Goal: Task Accomplishment & Management: Complete application form

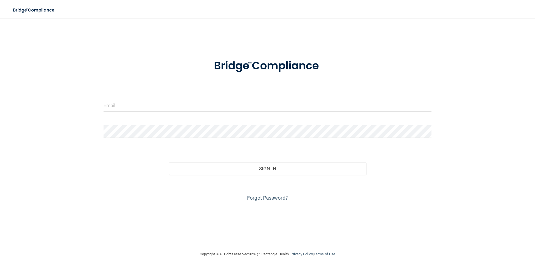
click at [366, 94] on form "Invalid email/password. You don't have permission to access that page. Sign In …" at bounding box center [268, 126] width 328 height 151
click at [149, 103] on input "email" at bounding box center [268, 105] width 328 height 13
type input "[PERSON_NAME][EMAIL_ADDRESS][PERSON_NAME][DOMAIN_NAME]"
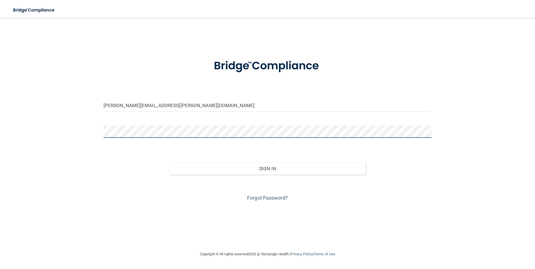
click at [169, 163] on button "Sign In" at bounding box center [267, 169] width 197 height 12
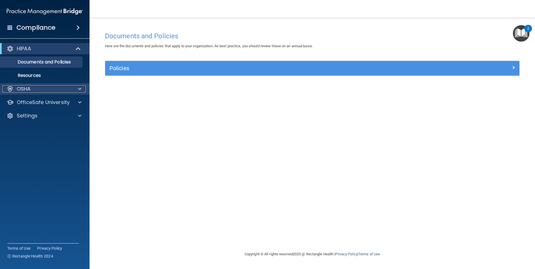
click at [78, 87] on span at bounding box center [79, 89] width 3 height 7
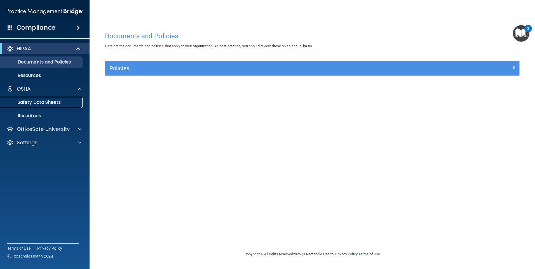
click at [52, 103] on p "Safety Data Sheets" at bounding box center [42, 103] width 76 height 6
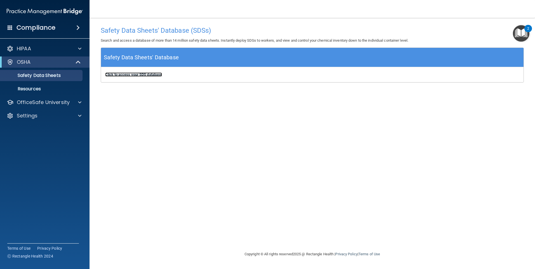
click at [124, 74] on b "Click to access your SDS database" at bounding box center [133, 74] width 57 height 4
click at [81, 104] on span at bounding box center [79, 102] width 3 height 7
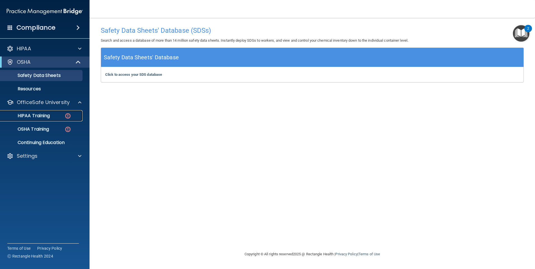
click at [44, 116] on p "HIPAA Training" at bounding box center [27, 116] width 46 height 6
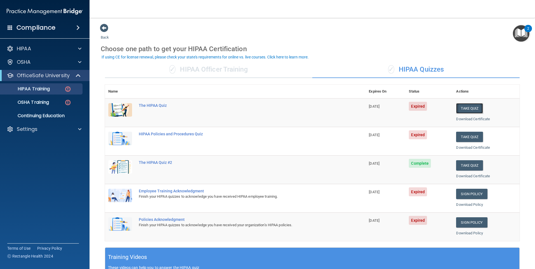
click at [460, 108] on button "Take Quiz" at bounding box center [469, 108] width 27 height 10
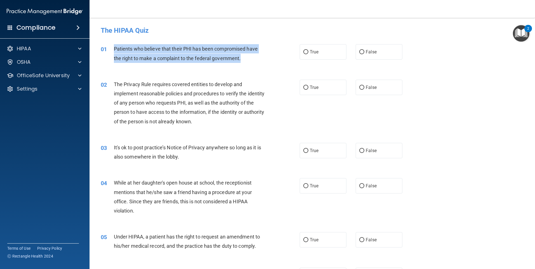
drag, startPoint x: 241, startPoint y: 58, endPoint x: 113, endPoint y: 49, distance: 127.9
click at [113, 49] on div "01 Patients who believe that their PHI has been compromised have the right to m…" at bounding box center [200, 54] width 216 height 21
drag, startPoint x: 113, startPoint y: 49, endPoint x: 123, endPoint y: 48, distance: 9.9
copy div "Patients who believe that their PHI has been compromised have the right to make…"
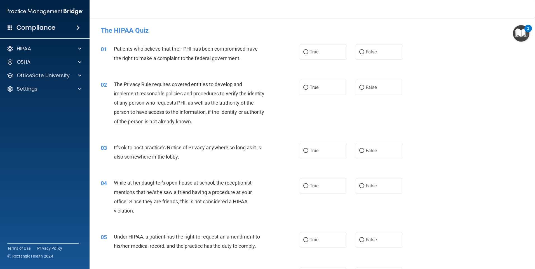
click at [285, 74] on div "02 The Privacy Rule requires covered entities to develop and implement reasonab…" at bounding box center [312, 104] width 431 height 63
click at [517, 32] on img "Open Resource Center, 2 new notifications" at bounding box center [521, 33] width 17 height 17
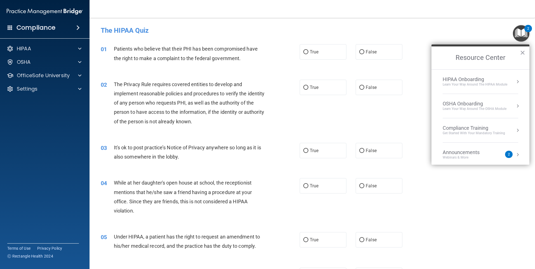
click at [515, 81] on button "Resource Center" at bounding box center [518, 82] width 6 height 6
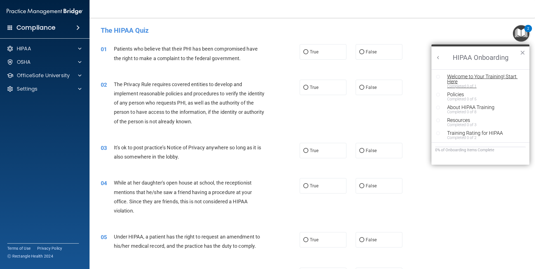
click at [463, 77] on div "Welcome to Your Training! Start Here" at bounding box center [482, 79] width 71 height 10
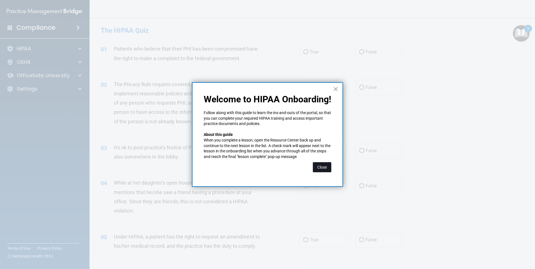
click at [321, 166] on button "Close" at bounding box center [322, 167] width 18 height 10
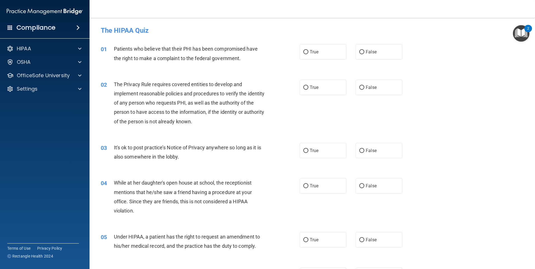
click at [521, 28] on img "Open Resource Center, 2 new notifications" at bounding box center [521, 33] width 17 height 17
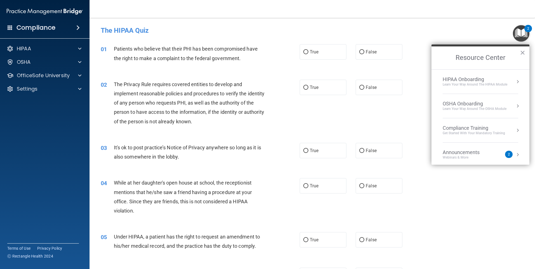
click at [492, 85] on div "Learn Your Way around the HIPAA module" at bounding box center [475, 84] width 65 height 5
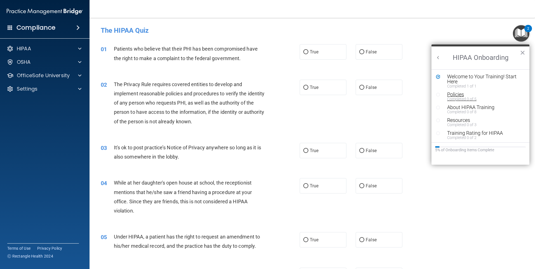
click at [456, 96] on div "Policies" at bounding box center [482, 94] width 71 height 5
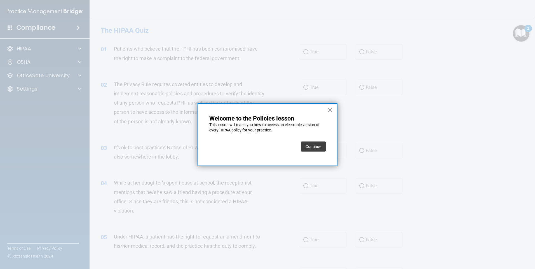
click at [316, 149] on button "Continue" at bounding box center [313, 147] width 25 height 10
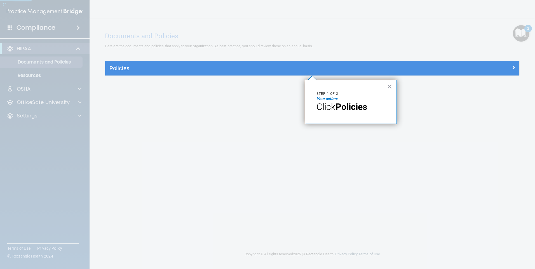
click at [516, 29] on div at bounding box center [312, 30] width 414 height 61
click at [324, 99] on em "Your action:" at bounding box center [326, 99] width 21 height 4
click at [340, 107] on strong "Policies" at bounding box center [351, 107] width 32 height 11
click at [349, 107] on strong "Policies" at bounding box center [351, 107] width 32 height 11
click at [360, 98] on p "Your action:" at bounding box center [350, 99] width 69 height 6
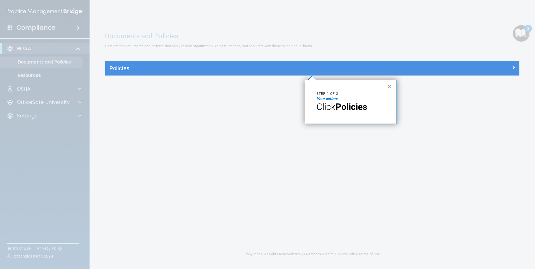
click at [389, 86] on button "×" at bounding box center [389, 86] width 5 height 9
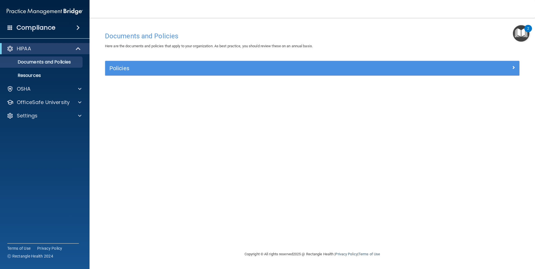
click at [521, 29] on img "Open Resource Center, 2 new notifications" at bounding box center [521, 33] width 17 height 17
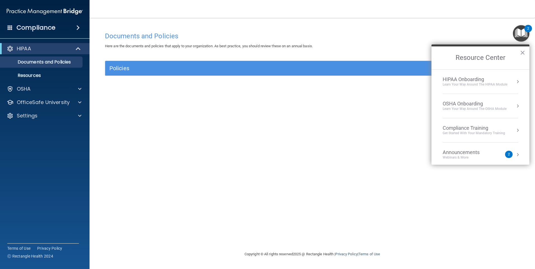
click at [515, 83] on button "Resource Center" at bounding box center [518, 82] width 6 height 6
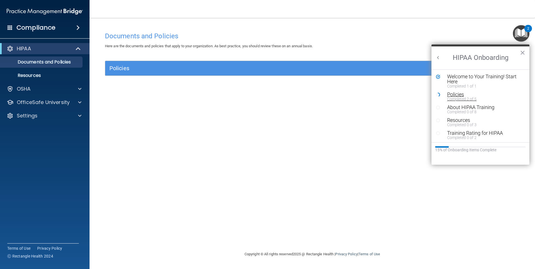
click at [453, 94] on div "Policies" at bounding box center [482, 94] width 71 height 5
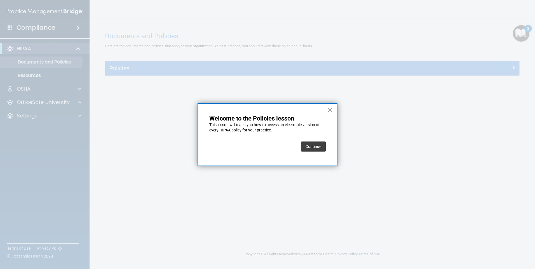
click at [318, 144] on button "Continue" at bounding box center [313, 147] width 25 height 10
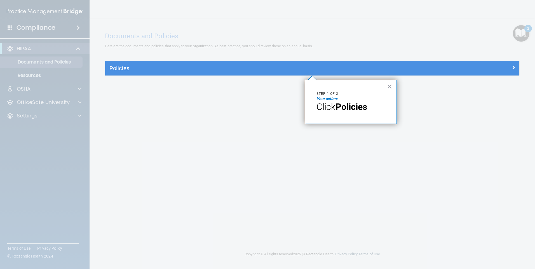
click at [323, 97] on em "Your action:" at bounding box center [326, 99] width 21 height 4
drag, startPoint x: 334, startPoint y: 93, endPoint x: 338, endPoint y: 97, distance: 6.1
click at [335, 94] on p "Step 1 of 2" at bounding box center [350, 93] width 69 height 5
click at [332, 112] on span "Click" at bounding box center [325, 107] width 19 height 11
click at [361, 109] on strong "Policies" at bounding box center [351, 107] width 32 height 11
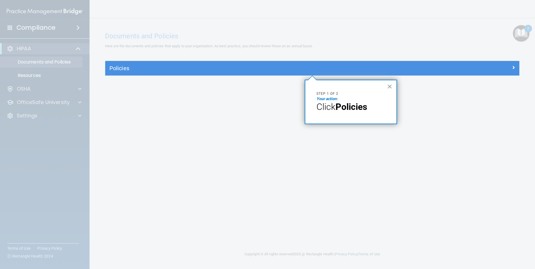
click at [356, 100] on p "Your action:" at bounding box center [350, 99] width 69 height 6
click at [337, 108] on strong "Policies" at bounding box center [351, 107] width 32 height 11
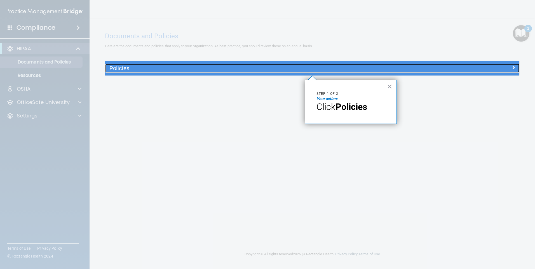
click at [120, 66] on h5 "Policies" at bounding box center [260, 68] width 302 height 6
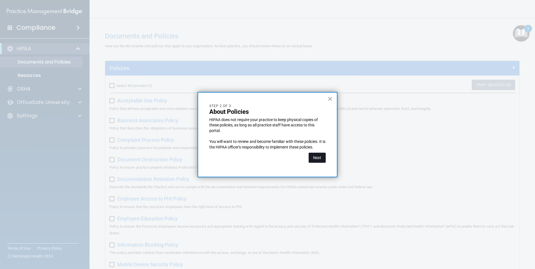
click at [316, 156] on button "Next" at bounding box center [317, 158] width 17 height 10
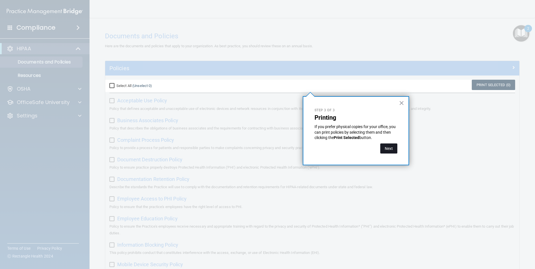
click at [392, 149] on button "Next" at bounding box center [388, 149] width 17 height 10
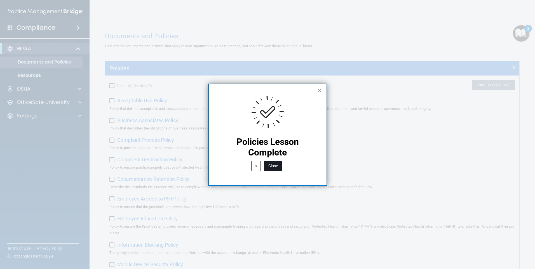
click at [268, 164] on button "Close" at bounding box center [273, 166] width 18 height 10
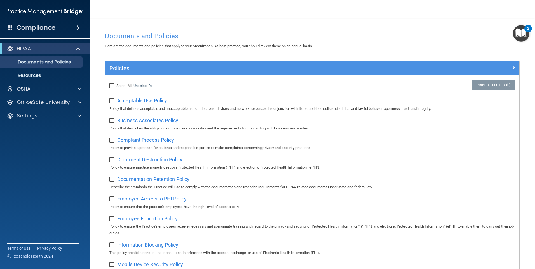
click at [111, 84] on input "Select All (Unselect 0) Unselect All" at bounding box center [112, 86] width 6 height 4
checkbox input "true"
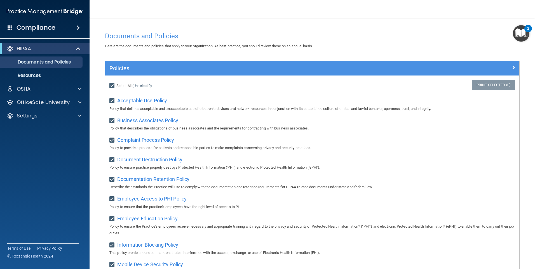
checkbox input "true"
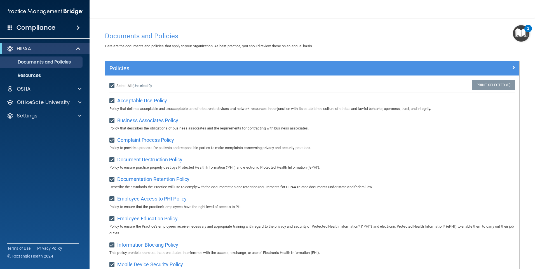
checkbox input "true"
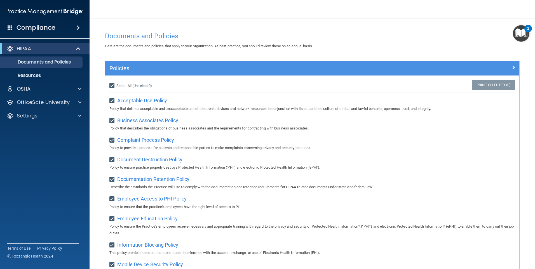
checkbox input "true"
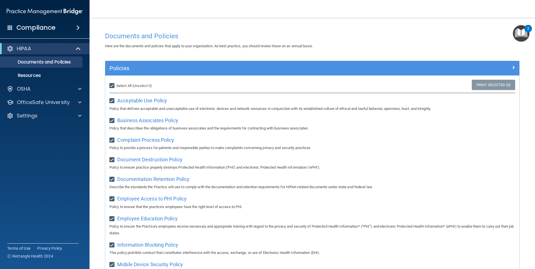
checkbox input "true"
click at [524, 34] on img "Open Resource Center, 2 new notifications" at bounding box center [521, 33] width 17 height 17
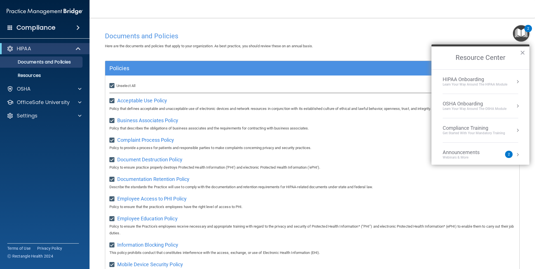
click at [490, 73] on li "HIPAA Onboarding Learn Your Way around the HIPAA module" at bounding box center [481, 82] width 76 height 24
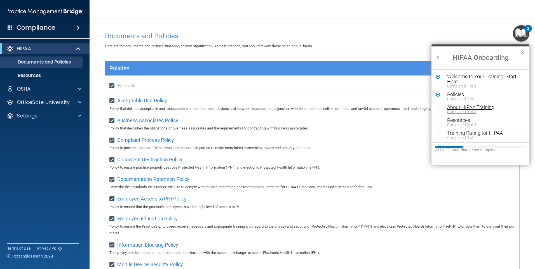
click at [476, 109] on div "About HIPAA Training" at bounding box center [482, 107] width 71 height 5
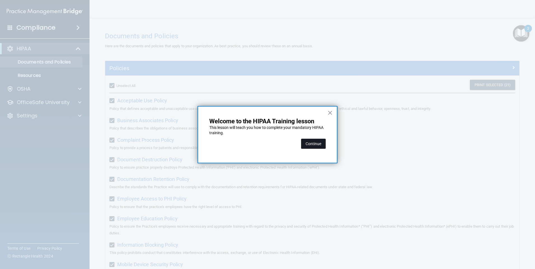
click at [310, 142] on button "Continue" at bounding box center [313, 144] width 25 height 10
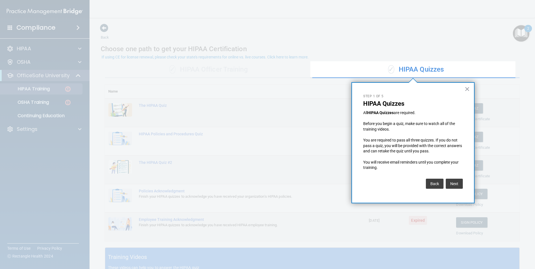
click at [414, 75] on div "✓ HIPAA Quizzes" at bounding box center [415, 69] width 207 height 17
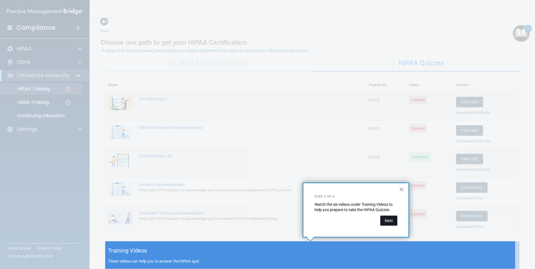
click at [390, 220] on button "Next" at bounding box center [388, 221] width 17 height 10
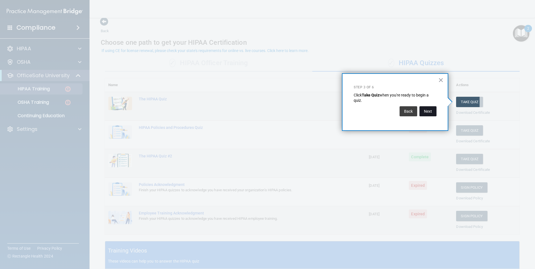
click at [422, 109] on button "Next" at bounding box center [427, 111] width 17 height 10
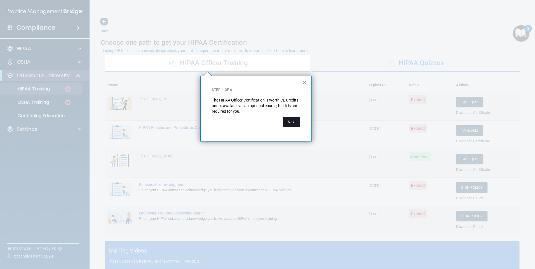
click at [293, 121] on button "Next" at bounding box center [291, 122] width 17 height 10
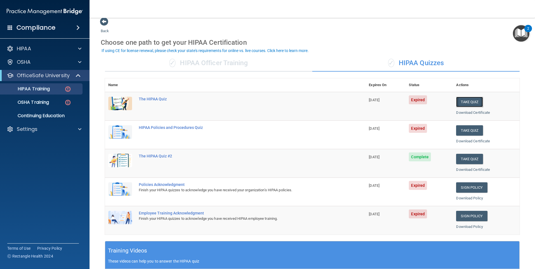
click at [465, 102] on button "Take Quiz" at bounding box center [469, 102] width 27 height 10
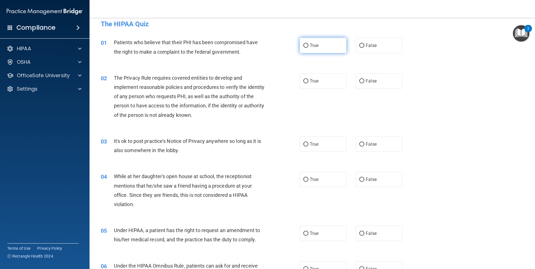
click at [303, 45] on input "True" at bounding box center [305, 46] width 5 height 4
radio input "true"
click at [306, 81] on input "True" at bounding box center [305, 81] width 5 height 4
radio input "true"
click at [361, 145] on input "False" at bounding box center [361, 144] width 5 height 4
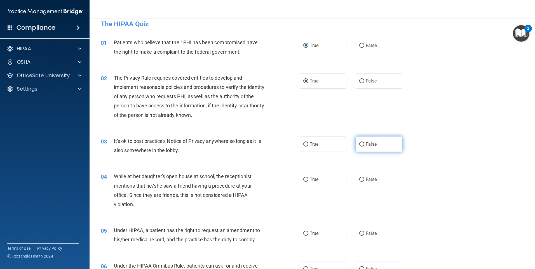
radio input "true"
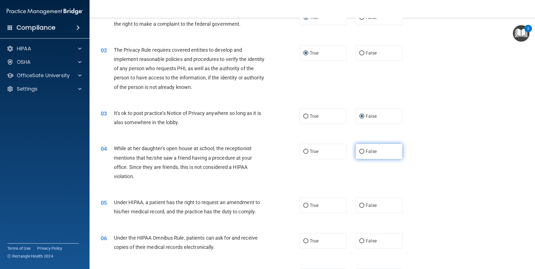
click at [361, 153] on input "False" at bounding box center [361, 152] width 5 height 4
radio input "true"
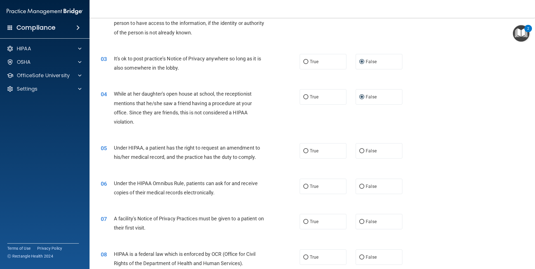
scroll to position [90, 0]
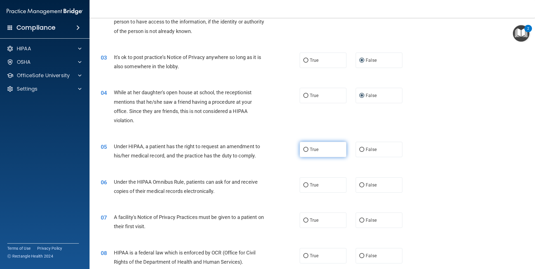
click at [304, 150] on input "True" at bounding box center [305, 150] width 5 height 4
radio input "true"
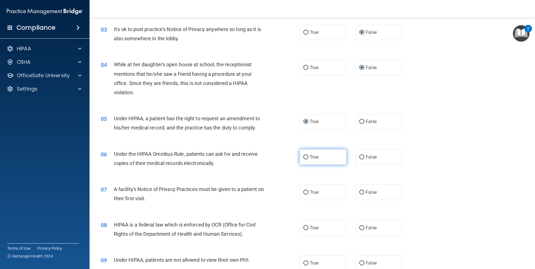
click at [306, 155] on label "True" at bounding box center [323, 156] width 47 height 15
click at [306, 155] on input "True" at bounding box center [305, 157] width 5 height 4
radio input "true"
click at [304, 194] on input "True" at bounding box center [305, 193] width 5 height 4
radio input "true"
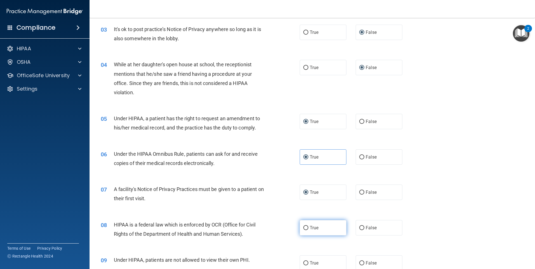
click at [303, 228] on input "True" at bounding box center [305, 228] width 5 height 4
radio input "true"
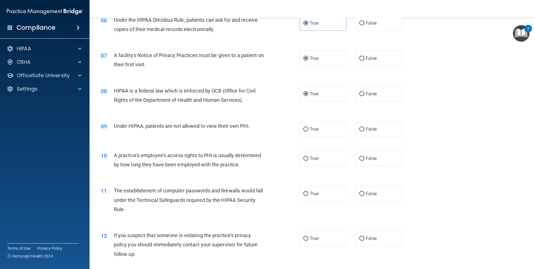
scroll to position [286, 0]
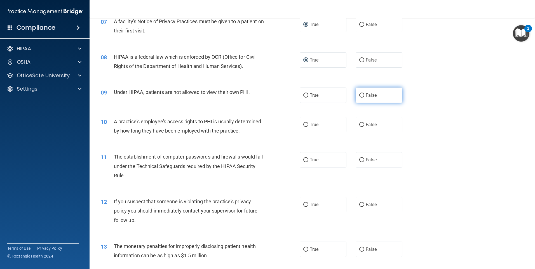
click at [359, 97] on input "False" at bounding box center [361, 95] width 5 height 4
radio input "true"
click at [360, 125] on input "False" at bounding box center [361, 125] width 5 height 4
radio input "true"
click at [307, 159] on label "True" at bounding box center [323, 159] width 47 height 15
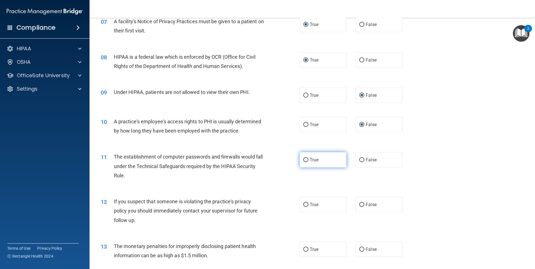
click at [307, 159] on input "True" at bounding box center [305, 160] width 5 height 4
radio input "true"
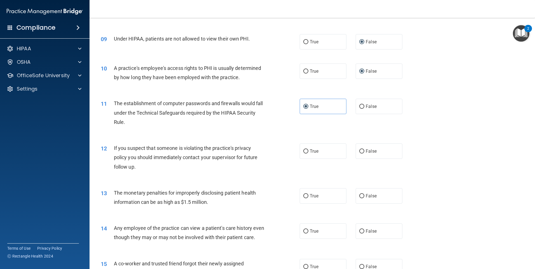
scroll to position [342, 0]
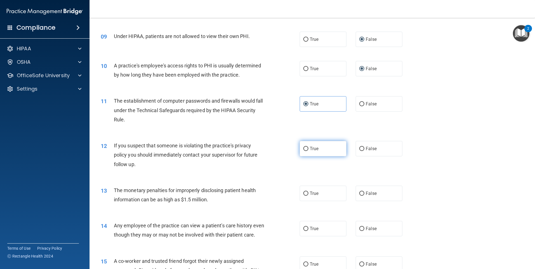
click at [305, 149] on input "True" at bounding box center [305, 149] width 5 height 4
radio input "true"
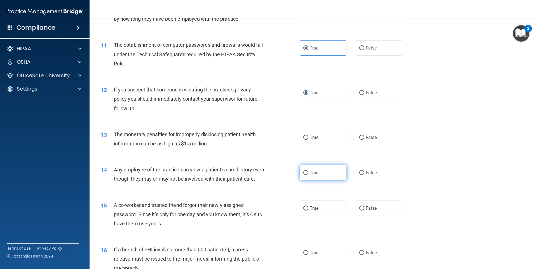
scroll to position [426, 0]
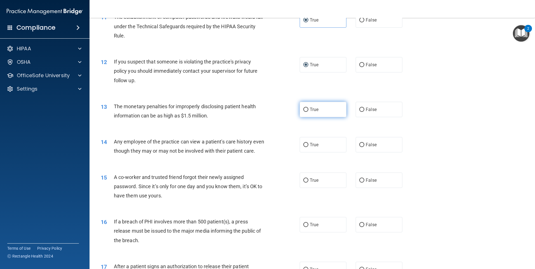
click at [304, 110] on input "True" at bounding box center [305, 110] width 5 height 4
radio input "true"
click at [359, 146] on input "False" at bounding box center [361, 145] width 5 height 4
radio input "true"
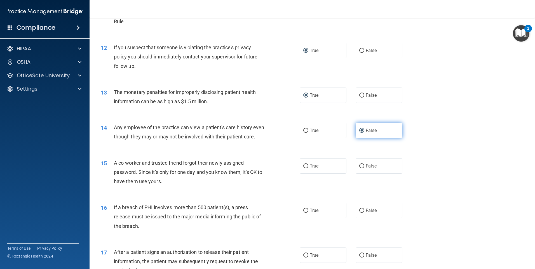
scroll to position [482, 0]
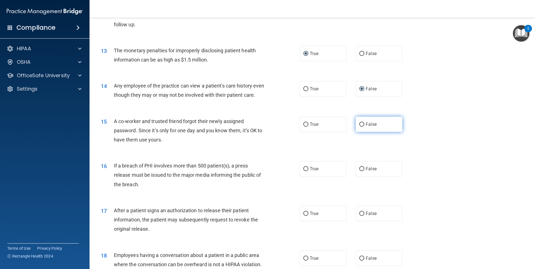
click at [362, 132] on label "False" at bounding box center [379, 124] width 47 height 15
click at [362, 127] on input "False" at bounding box center [361, 125] width 5 height 4
radio input "true"
click at [303, 171] on input "True" at bounding box center [305, 169] width 5 height 4
radio input "true"
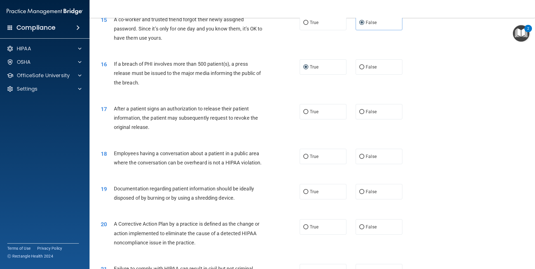
scroll to position [594, 0]
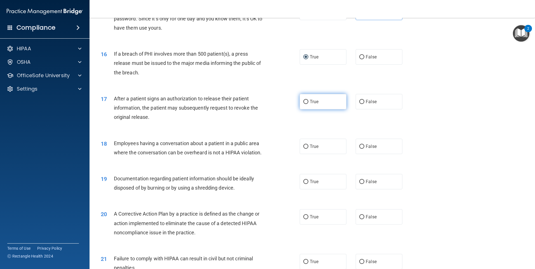
click at [304, 104] on input "True" at bounding box center [305, 102] width 5 height 4
radio input "true"
click at [366, 154] on label "False" at bounding box center [379, 146] width 47 height 15
click at [364, 149] on input "False" at bounding box center [361, 147] width 5 height 4
radio input "true"
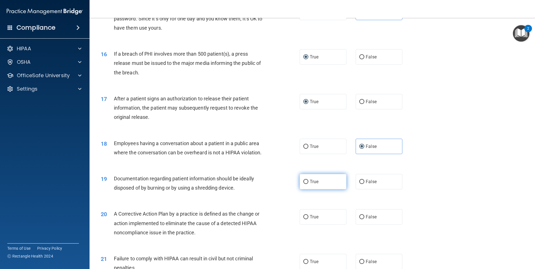
click at [311, 187] on label "True" at bounding box center [323, 181] width 47 height 15
click at [308, 184] on input "True" at bounding box center [305, 182] width 5 height 4
radio input "true"
click at [305, 219] on input "True" at bounding box center [305, 217] width 5 height 4
radio input "true"
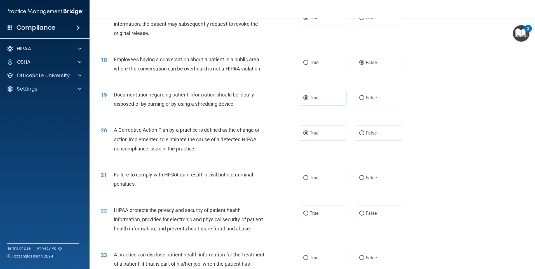
scroll to position [706, 0]
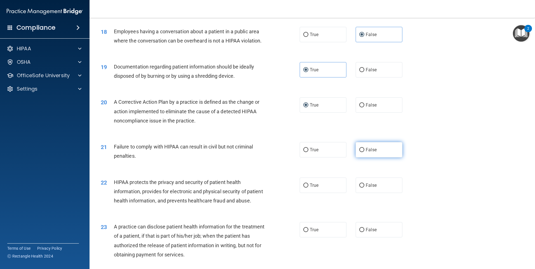
click at [359, 152] on input "False" at bounding box center [361, 150] width 5 height 4
radio input "true"
click at [311, 188] on span "True" at bounding box center [314, 185] width 9 height 5
click at [308, 188] on input "True" at bounding box center [305, 186] width 5 height 4
radio input "true"
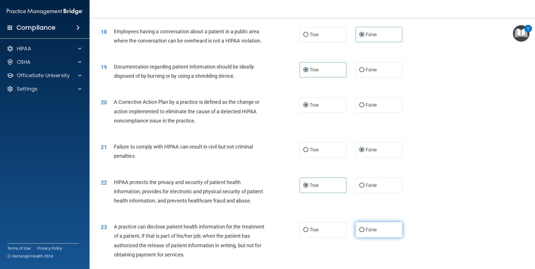
click at [373, 232] on span "False" at bounding box center [371, 229] width 11 height 5
click at [364, 232] on input "False" at bounding box center [361, 230] width 5 height 4
radio input "true"
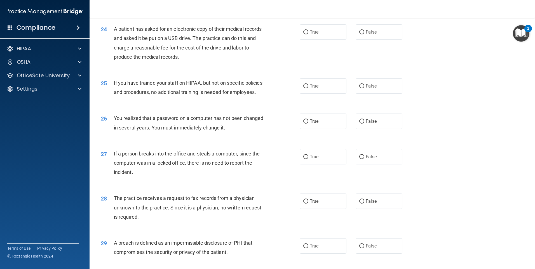
scroll to position [986, 0]
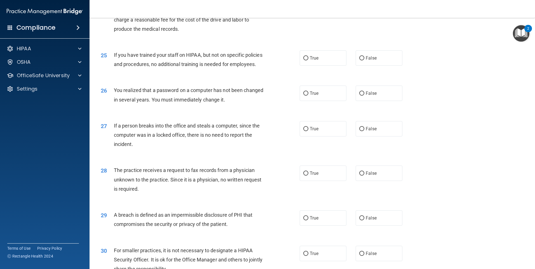
drag, startPoint x: 484, startPoint y: 211, endPoint x: 484, endPoint y: 199, distance: 11.8
click at [484, 199] on div "28 The practice receives a request to fax records from a physician unknown to t…" at bounding box center [312, 181] width 431 height 45
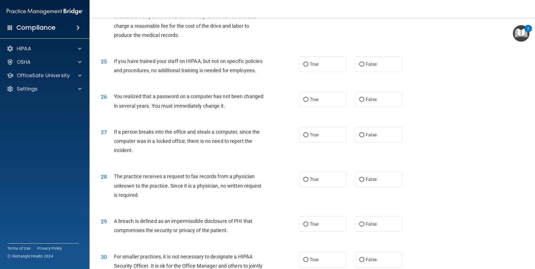
scroll to position [976, 0]
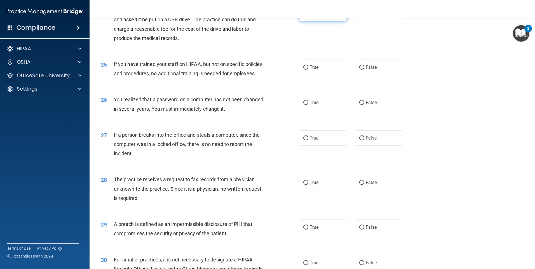
click at [306, 16] on input "True" at bounding box center [305, 13] width 5 height 4
radio input "true"
click at [360, 75] on label "False" at bounding box center [379, 67] width 47 height 15
click at [360, 70] on input "False" at bounding box center [361, 67] width 5 height 4
radio input "true"
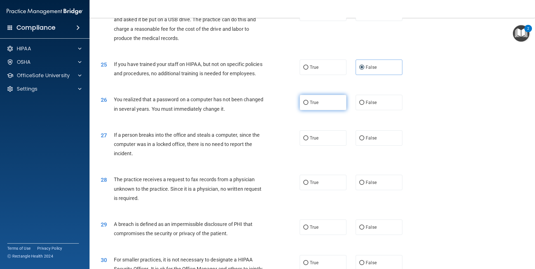
click at [303, 105] on input "True" at bounding box center [305, 103] width 5 height 4
radio input "true"
click at [360, 140] on input "False" at bounding box center [361, 138] width 5 height 4
radio input "true"
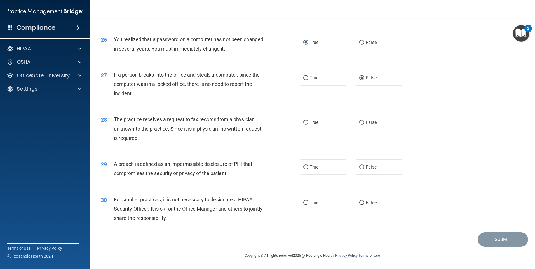
scroll to position [1064, 0]
click at [360, 123] on input "False" at bounding box center [361, 123] width 5 height 4
radio input "true"
click at [310, 168] on span "True" at bounding box center [314, 166] width 9 height 5
click at [308, 168] on input "True" at bounding box center [305, 167] width 5 height 4
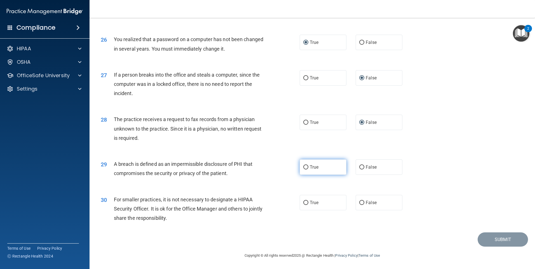
radio input "true"
click at [362, 205] on label "False" at bounding box center [379, 202] width 47 height 15
click at [362, 205] on input "False" at bounding box center [361, 203] width 5 height 4
radio input "true"
click at [493, 238] on button "Submit" at bounding box center [503, 239] width 50 height 14
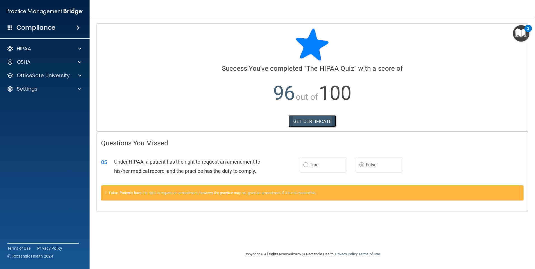
click at [316, 123] on link "GET CERTIFICATE" at bounding box center [312, 121] width 48 height 12
click at [315, 165] on span "True" at bounding box center [314, 164] width 9 height 5
click at [55, 76] on p "OfficeSafe University" at bounding box center [43, 75] width 53 height 7
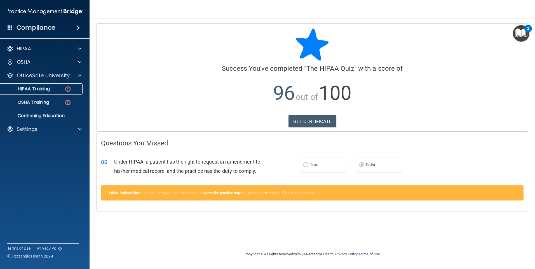
click at [47, 88] on p "HIPAA Training" at bounding box center [27, 89] width 46 height 6
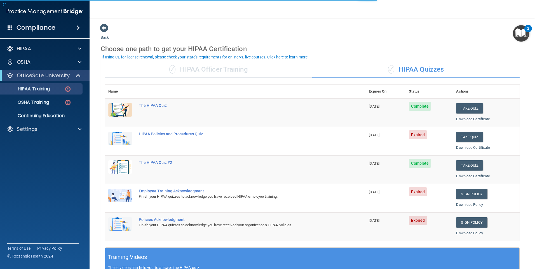
click at [419, 107] on span "Complete" at bounding box center [420, 106] width 22 height 9
click at [419, 163] on span "Complete" at bounding box center [420, 163] width 22 height 9
click at [160, 164] on div "The HIPAA Quiz #2" at bounding box center [238, 162] width 199 height 4
click at [170, 134] on div "HIPAA Policies and Procedures Quiz" at bounding box center [238, 134] width 199 height 4
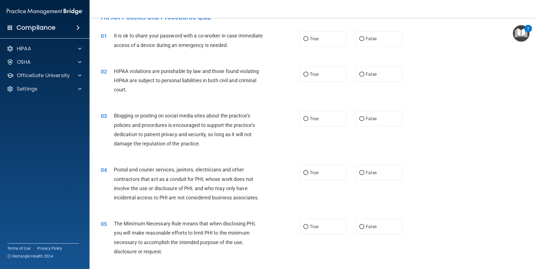
scroll to position [20, 0]
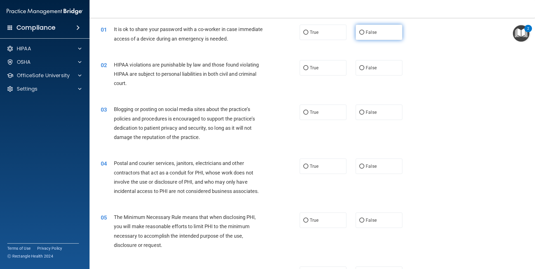
click at [363, 34] on label "False" at bounding box center [379, 32] width 47 height 15
click at [363, 34] on input "False" at bounding box center [361, 32] width 5 height 4
radio input "true"
click at [305, 66] on input "True" at bounding box center [305, 68] width 5 height 4
radio input "true"
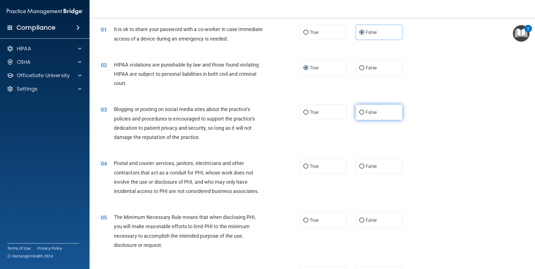
click at [362, 113] on label "False" at bounding box center [379, 112] width 47 height 15
click at [362, 113] on input "False" at bounding box center [361, 113] width 5 height 4
radio input "true"
click at [303, 164] on input "True" at bounding box center [305, 166] width 5 height 4
radio input "true"
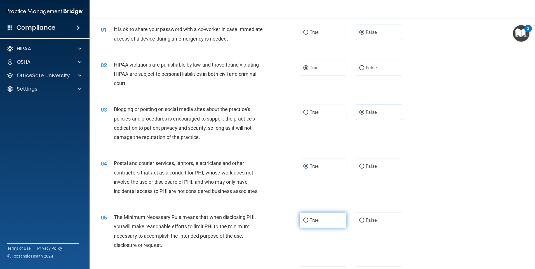
click at [303, 220] on input "True" at bounding box center [305, 220] width 5 height 4
radio input "true"
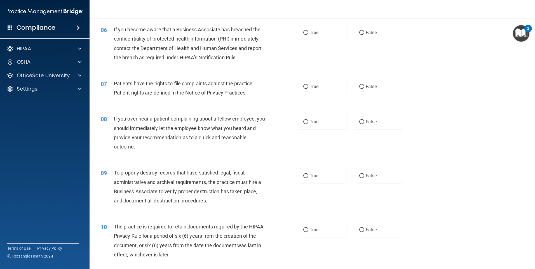
scroll to position [263, 0]
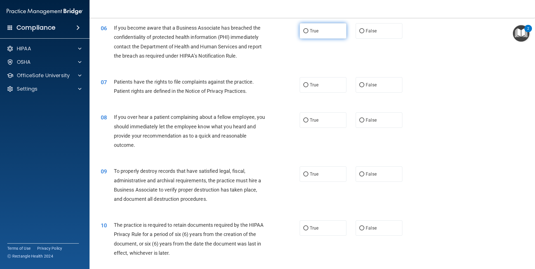
click at [305, 32] on input "True" at bounding box center [305, 31] width 5 height 4
radio input "true"
click at [301, 83] on label "True" at bounding box center [323, 84] width 47 height 15
click at [303, 83] on input "True" at bounding box center [305, 85] width 5 height 4
radio input "true"
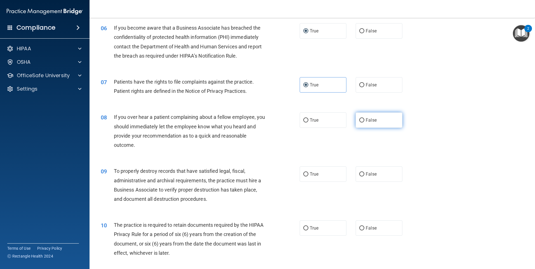
click at [359, 119] on input "False" at bounding box center [361, 120] width 5 height 4
radio input "true"
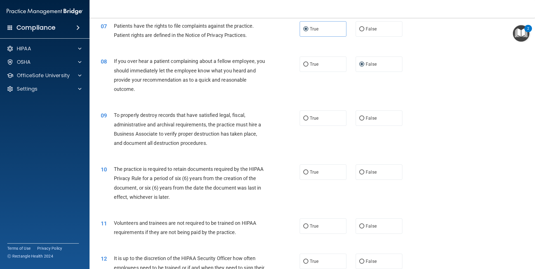
scroll to position [347, 0]
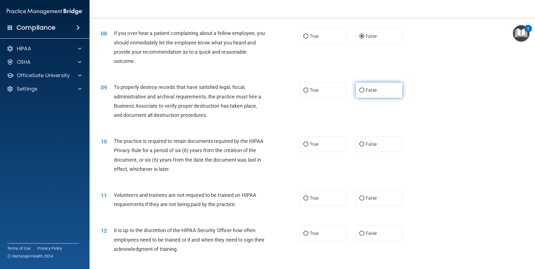
click at [359, 92] on input "False" at bounding box center [361, 90] width 5 height 4
radio input "true"
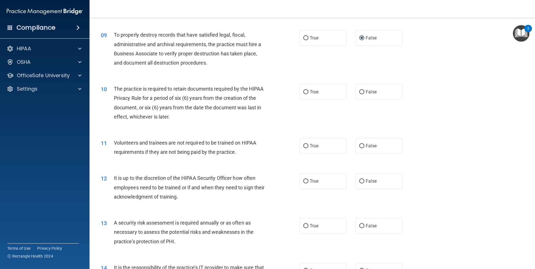
scroll to position [403, 0]
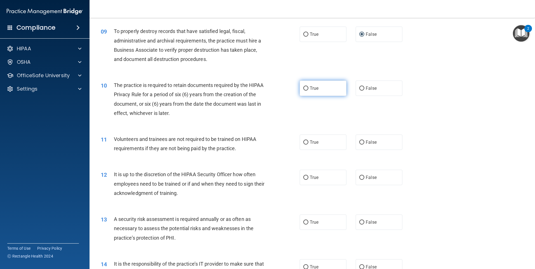
click at [303, 89] on input "True" at bounding box center [305, 88] width 5 height 4
radio input "true"
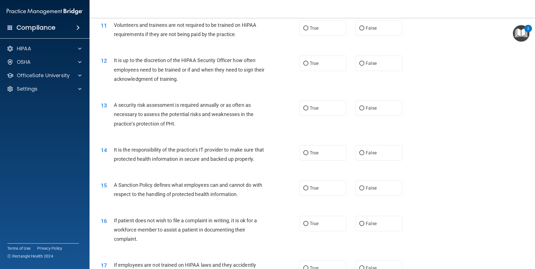
scroll to position [514, 0]
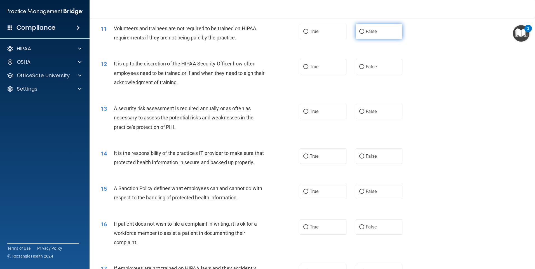
click at [366, 33] on span "False" at bounding box center [371, 31] width 11 height 5
click at [364, 33] on input "False" at bounding box center [361, 32] width 5 height 4
radio input "true"
click at [369, 69] on label "False" at bounding box center [379, 66] width 47 height 15
click at [364, 69] on input "False" at bounding box center [361, 67] width 5 height 4
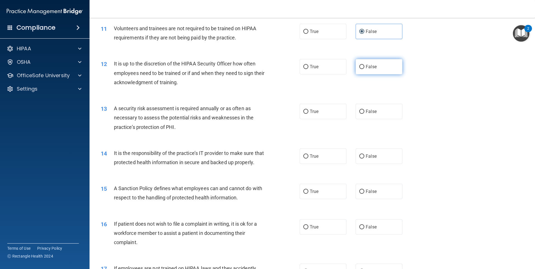
radio input "true"
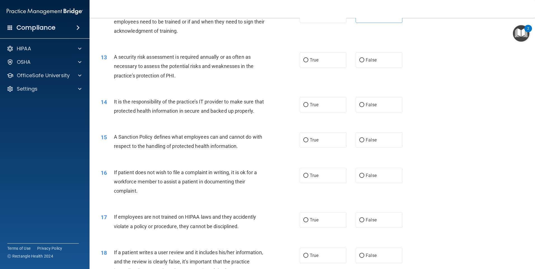
scroll to position [570, 0]
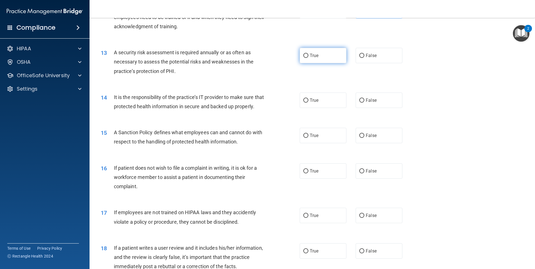
click at [306, 57] on label "True" at bounding box center [323, 55] width 47 height 15
click at [306, 57] on input "True" at bounding box center [305, 56] width 5 height 4
radio input "true"
click at [359, 101] on input "False" at bounding box center [361, 100] width 5 height 4
radio input "true"
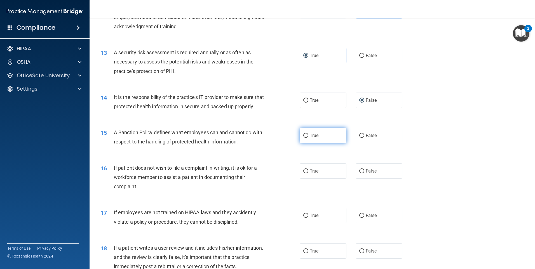
click at [317, 143] on label "True" at bounding box center [323, 135] width 47 height 15
click at [308, 138] on input "True" at bounding box center [305, 136] width 5 height 4
radio input "true"
click at [304, 173] on input "True" at bounding box center [305, 171] width 5 height 4
radio input "true"
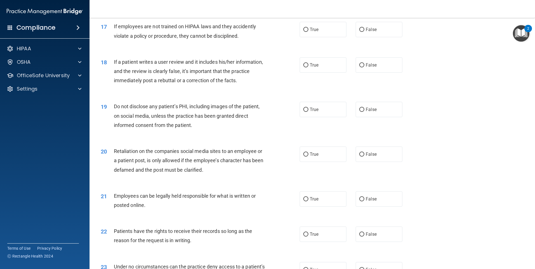
scroll to position [761, 0]
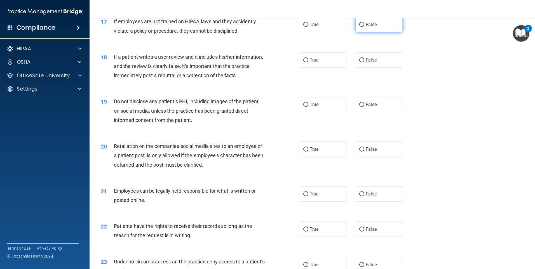
click at [360, 27] on input "False" at bounding box center [361, 25] width 5 height 4
radio input "true"
click at [359, 62] on input "False" at bounding box center [361, 60] width 5 height 4
radio input "true"
click at [303, 107] on input "True" at bounding box center [305, 105] width 5 height 4
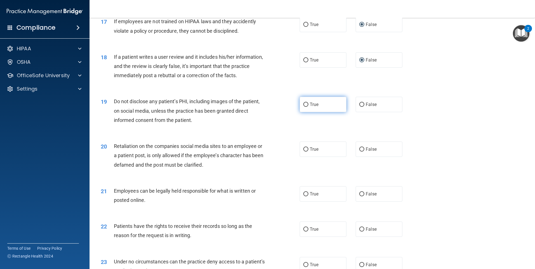
radio input "true"
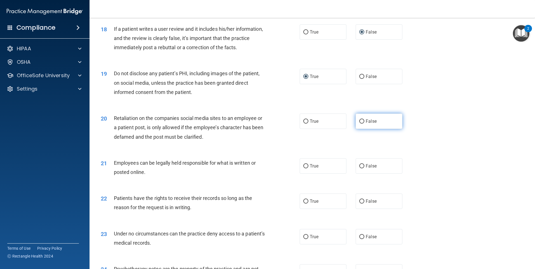
click at [356, 129] on label "False" at bounding box center [379, 121] width 47 height 15
click at [359, 124] on input "False" at bounding box center [361, 121] width 5 height 4
radio input "true"
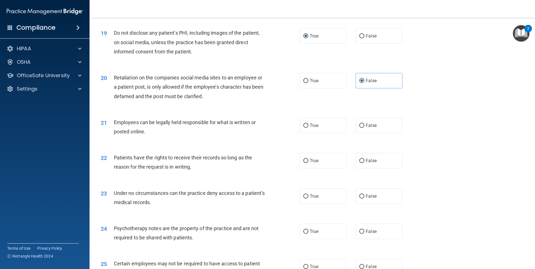
scroll to position [845, 0]
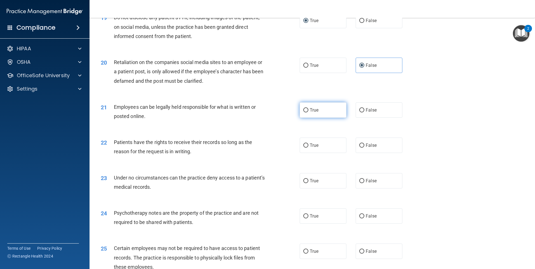
click at [303, 112] on input "True" at bounding box center [305, 110] width 5 height 4
radio input "true"
click at [361, 148] on input "False" at bounding box center [361, 146] width 5 height 4
radio input "true"
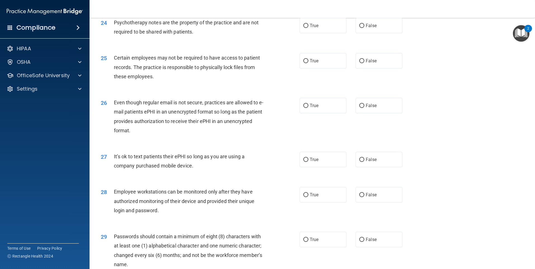
scroll to position [1038, 0]
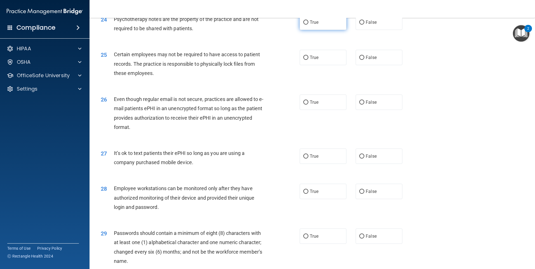
click at [302, 30] on label "True" at bounding box center [323, 22] width 47 height 15
click at [303, 25] on input "True" at bounding box center [305, 22] width 5 height 4
radio input "true"
click at [316, 63] on label "True" at bounding box center [323, 57] width 47 height 15
click at [308, 60] on input "True" at bounding box center [305, 58] width 5 height 4
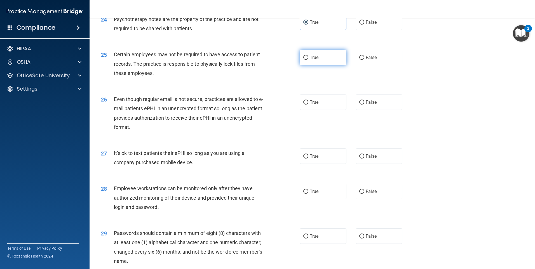
radio input "true"
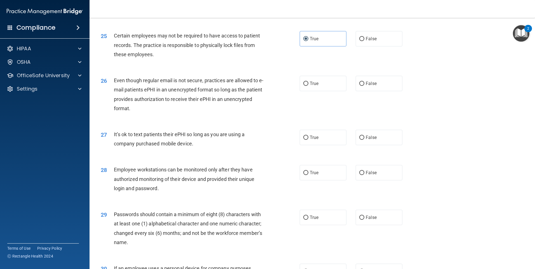
scroll to position [1094, 0]
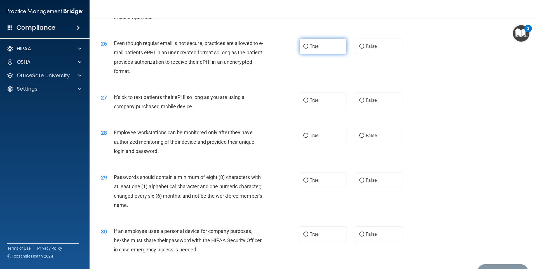
click at [305, 49] on input "True" at bounding box center [305, 46] width 5 height 4
radio input "true"
click at [363, 108] on label "False" at bounding box center [379, 100] width 47 height 15
click at [363, 103] on input "False" at bounding box center [361, 100] width 5 height 4
radio input "true"
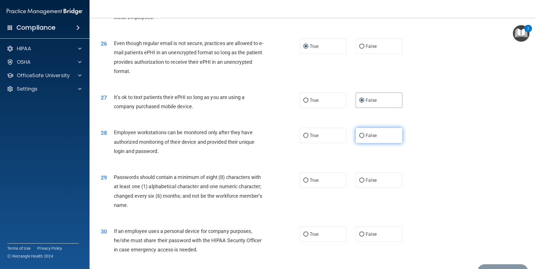
click at [361, 138] on input "False" at bounding box center [361, 136] width 5 height 4
radio input "true"
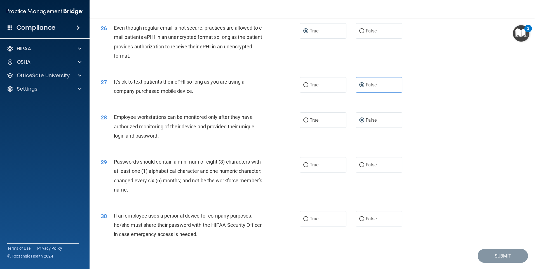
scroll to position [1135, 0]
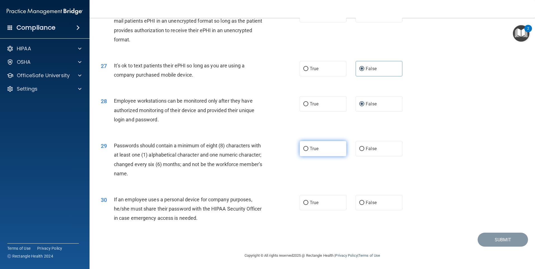
click at [305, 148] on input "True" at bounding box center [305, 149] width 5 height 4
radio input "true"
click at [359, 203] on input "False" at bounding box center [361, 203] width 5 height 4
radio input "true"
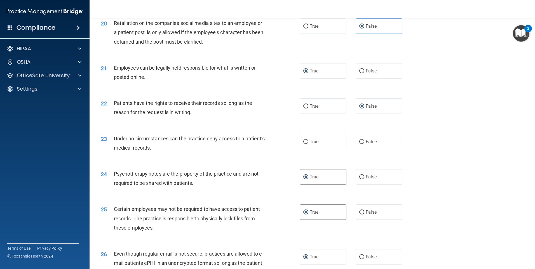
scroll to position [883, 0]
click at [366, 145] on span "False" at bounding box center [371, 141] width 11 height 5
click at [363, 144] on input "False" at bounding box center [361, 142] width 5 height 4
radio input "true"
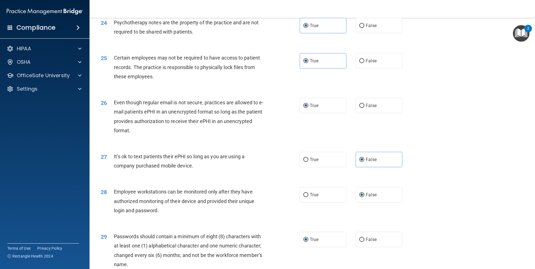
scroll to position [1135, 0]
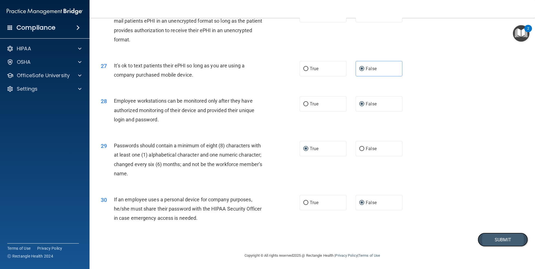
click at [490, 236] on button "Submit" at bounding box center [503, 240] width 50 height 14
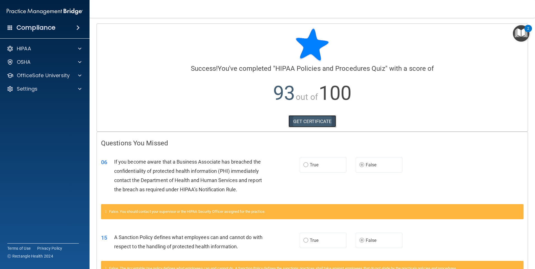
click at [319, 122] on link "GET CERTIFICATE" at bounding box center [312, 121] width 48 height 12
click at [40, 77] on p "OfficeSafe University" at bounding box center [43, 75] width 53 height 7
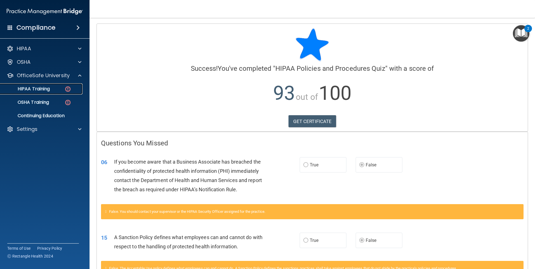
click at [53, 89] on div "HIPAA Training" at bounding box center [42, 89] width 76 height 6
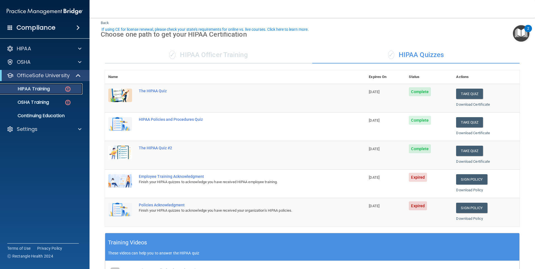
scroll to position [28, 0]
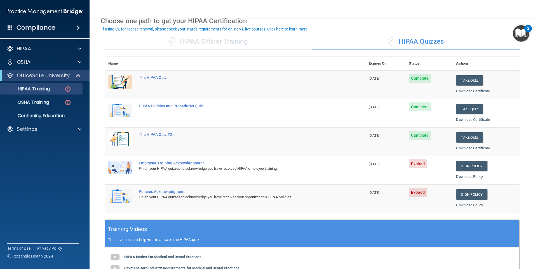
click at [174, 107] on div "HIPAA Policies and Procedures Quiz" at bounding box center [238, 106] width 199 height 4
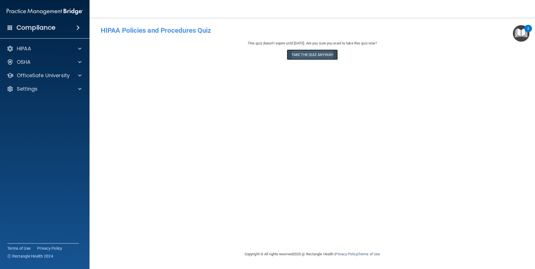
click at [326, 53] on button "Take the quiz anyway!" at bounding box center [312, 55] width 51 height 10
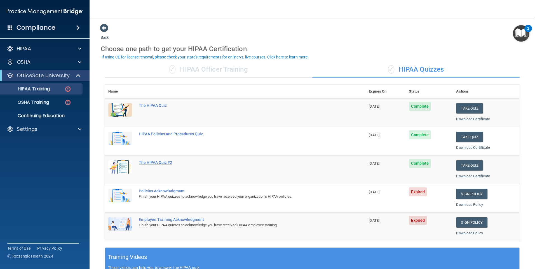
click at [154, 161] on div "The HIPAA Quiz #2" at bounding box center [238, 162] width 199 height 4
click at [148, 107] on div "The HIPAA Quiz" at bounding box center [238, 105] width 199 height 4
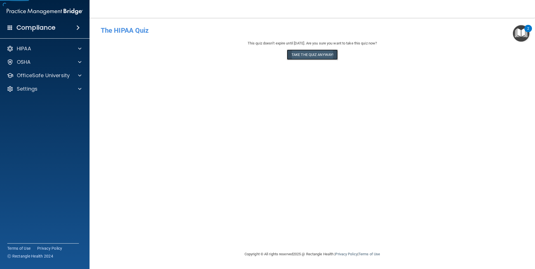
click at [335, 53] on button "Take the quiz anyway!" at bounding box center [312, 55] width 51 height 10
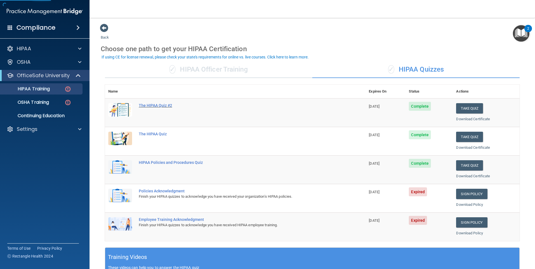
click at [157, 106] on div "The HIPAA Quiz #2" at bounding box center [238, 105] width 199 height 4
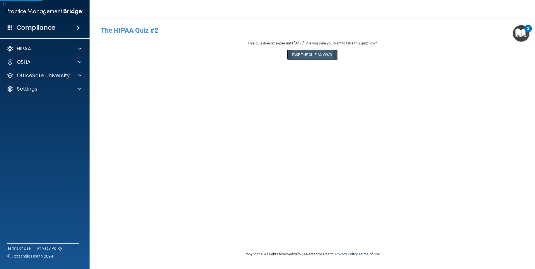
click at [307, 57] on button "Take the quiz anyway!" at bounding box center [312, 55] width 51 height 10
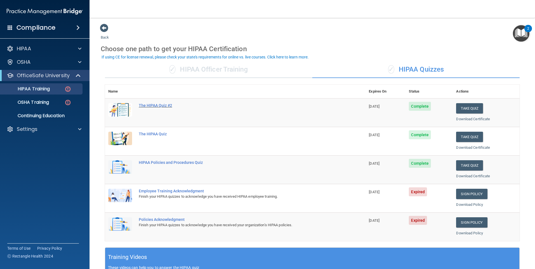
click at [171, 107] on div "The HIPAA Quiz #2" at bounding box center [238, 105] width 199 height 4
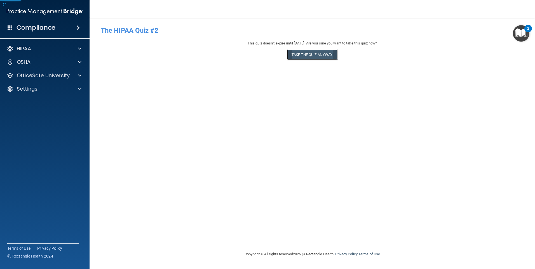
click at [299, 58] on button "Take the quiz anyway!" at bounding box center [312, 55] width 51 height 10
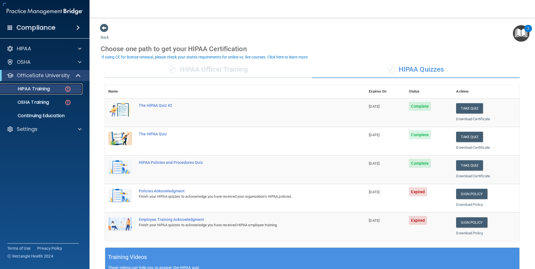
click at [52, 84] on link "HIPAA Training" at bounding box center [38, 88] width 88 height 11
click at [155, 133] on div "The HIPAA Quiz" at bounding box center [238, 134] width 199 height 4
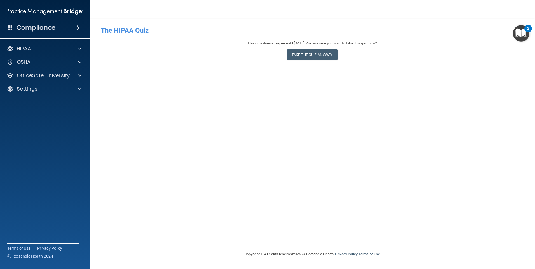
click at [324, 64] on div "- The HIPAA Quiz This quiz doesn’t expire until 09/18/2026. Are you sure you wa…" at bounding box center [312, 134] width 423 height 222
click at [324, 55] on button "Take the quiz anyway!" at bounding box center [312, 55] width 51 height 10
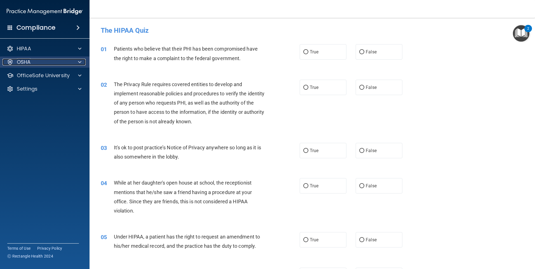
click at [29, 60] on p "OSHA" at bounding box center [24, 62] width 14 height 7
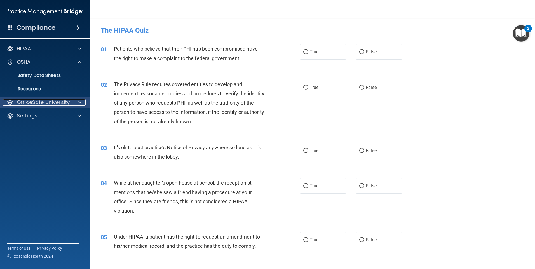
click at [39, 102] on p "OfficeSafe University" at bounding box center [43, 102] width 53 height 7
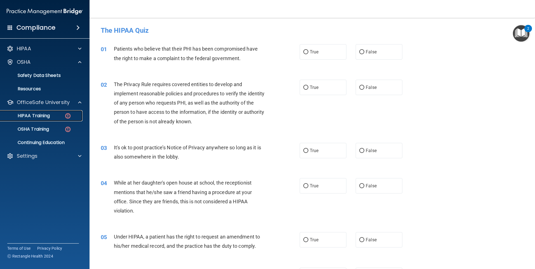
click at [47, 117] on p "HIPAA Training" at bounding box center [27, 116] width 46 height 6
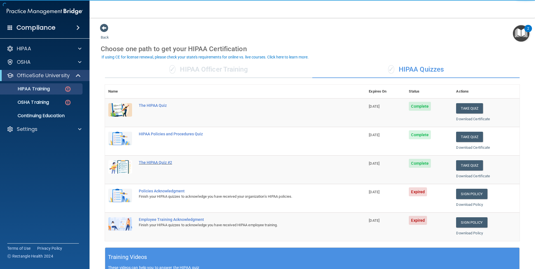
click at [157, 161] on div "The HIPAA Quiz #2" at bounding box center [238, 162] width 199 height 4
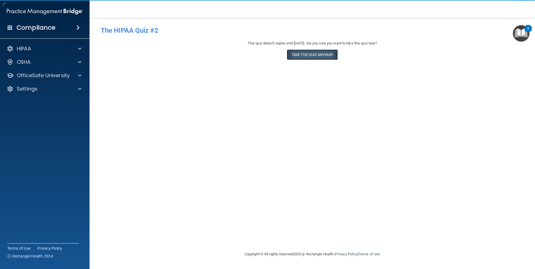
click at [305, 57] on button "Take the quiz anyway!" at bounding box center [312, 55] width 51 height 10
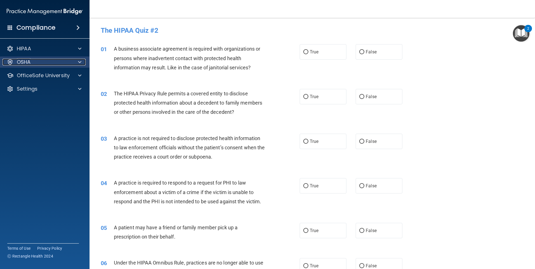
click at [71, 60] on div "OSHA" at bounding box center [37, 62] width 69 height 7
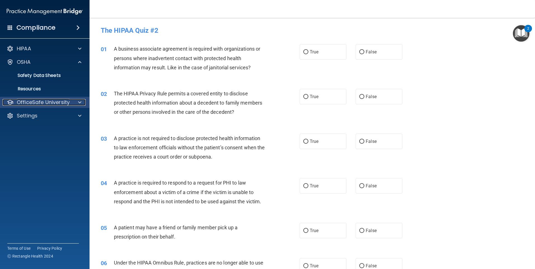
click at [47, 99] on p "OfficeSafe University" at bounding box center [43, 102] width 53 height 7
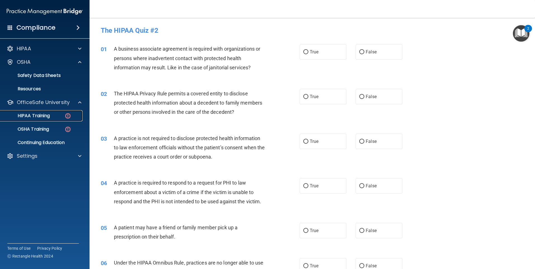
click at [50, 118] on div "HIPAA Training" at bounding box center [42, 116] width 76 height 6
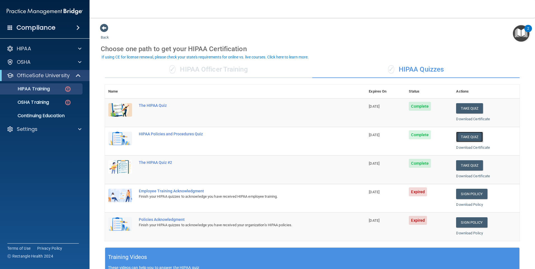
click at [456, 136] on button "Take Quiz" at bounding box center [469, 137] width 27 height 10
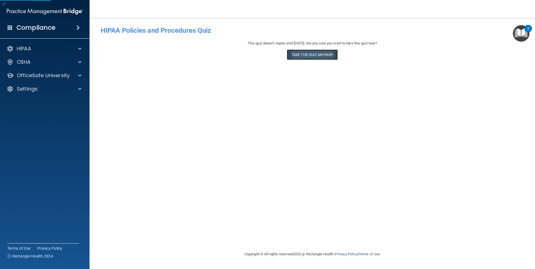
click at [311, 55] on button "Take the quiz anyway!" at bounding box center [312, 55] width 51 height 10
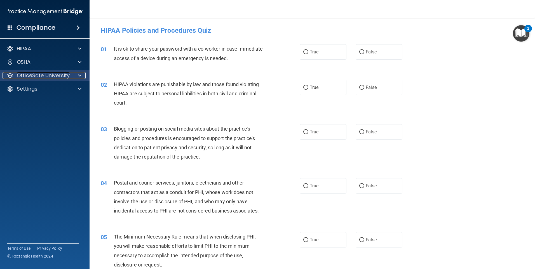
click at [66, 73] on p "OfficeSafe University" at bounding box center [43, 75] width 53 height 7
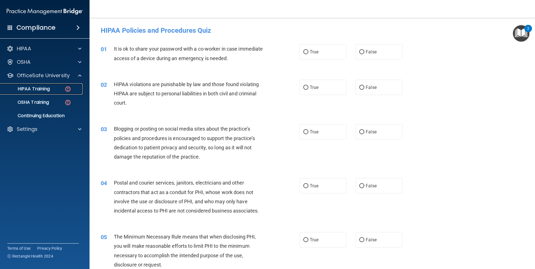
click at [55, 87] on div "HIPAA Training" at bounding box center [42, 89] width 76 height 6
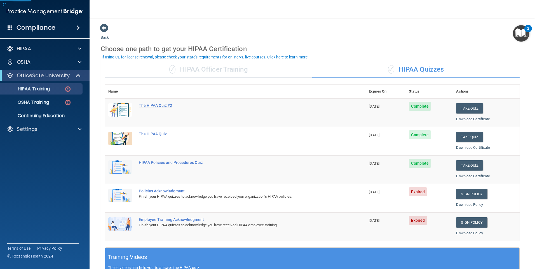
click at [164, 103] on div "The HIPAA Quiz #2" at bounding box center [238, 105] width 199 height 4
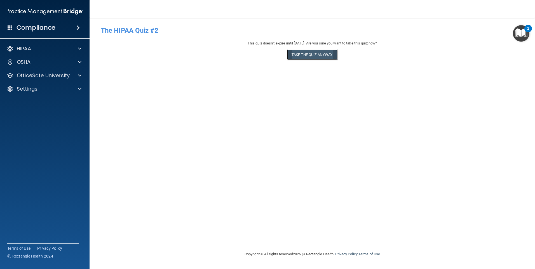
click at [307, 57] on button "Take the quiz anyway!" at bounding box center [312, 55] width 51 height 10
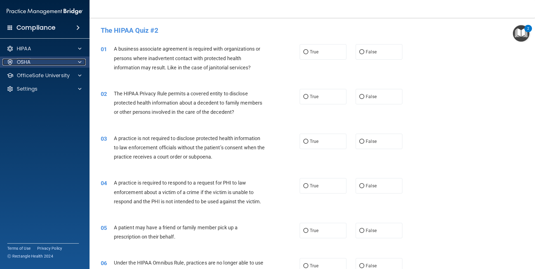
click at [51, 62] on div "OSHA" at bounding box center [37, 62] width 69 height 7
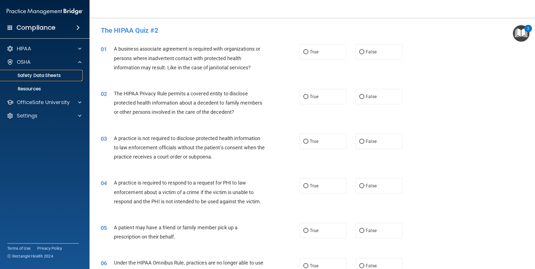
drag, startPoint x: 42, startPoint y: 76, endPoint x: 61, endPoint y: 77, distance: 19.4
click at [42, 76] on p "Safety Data Sheets" at bounding box center [42, 76] width 76 height 6
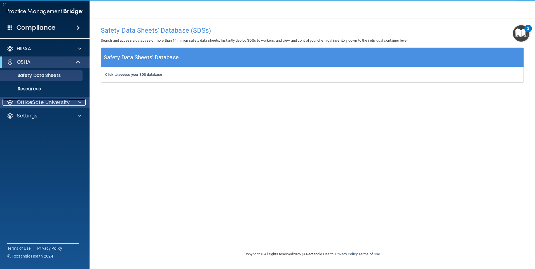
click at [44, 99] on p "OfficeSafe University" at bounding box center [43, 102] width 53 height 7
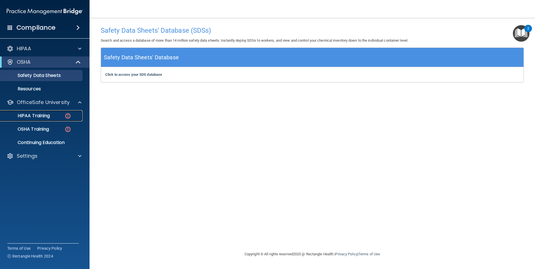
click at [41, 118] on p "HIPAA Training" at bounding box center [27, 116] width 46 height 6
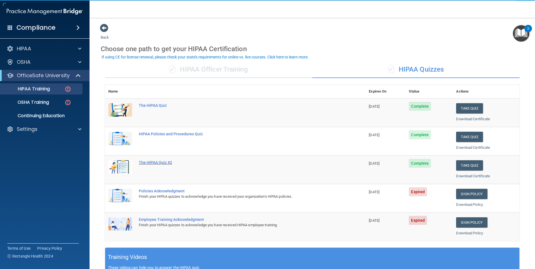
click at [166, 163] on div "The HIPAA Quiz #2" at bounding box center [238, 162] width 199 height 4
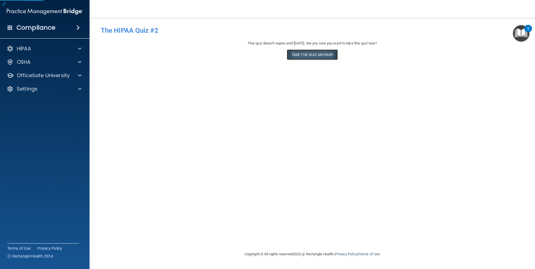
click at [322, 55] on button "Take the quiz anyway!" at bounding box center [312, 55] width 51 height 10
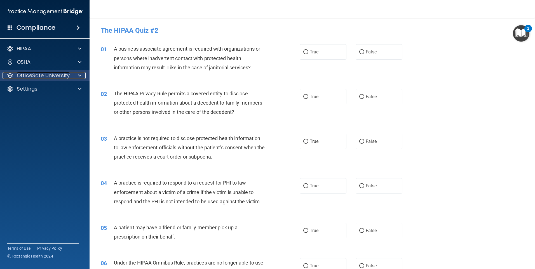
click at [60, 78] on p "OfficeSafe University" at bounding box center [43, 75] width 53 height 7
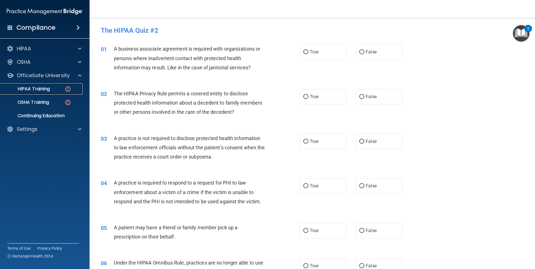
click at [50, 89] on div "HIPAA Training" at bounding box center [42, 89] width 76 height 6
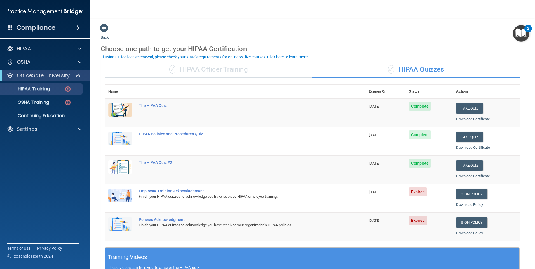
click at [163, 105] on div "The HIPAA Quiz" at bounding box center [238, 105] width 199 height 4
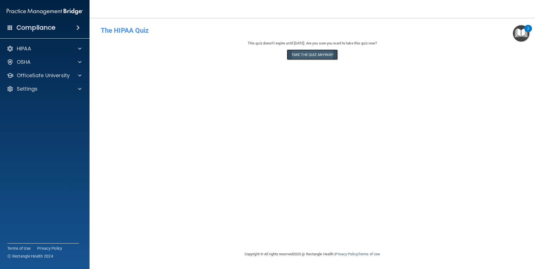
click at [326, 58] on button "Take the quiz anyway!" at bounding box center [312, 55] width 51 height 10
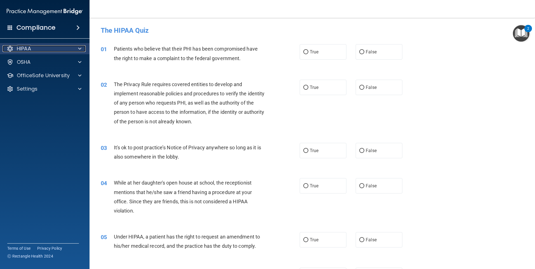
click at [26, 50] on p "HIPAA" at bounding box center [24, 48] width 14 height 7
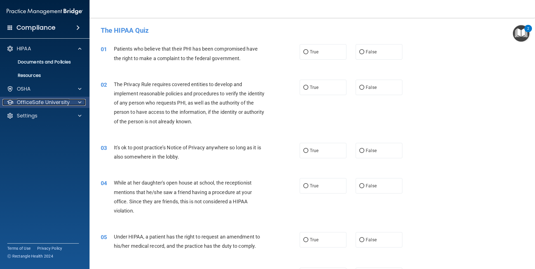
click at [29, 100] on p "OfficeSafe University" at bounding box center [43, 102] width 53 height 7
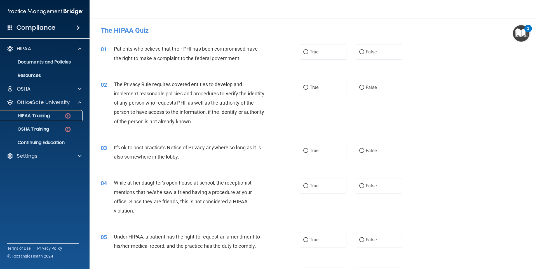
click at [40, 113] on p "HIPAA Training" at bounding box center [27, 116] width 46 height 6
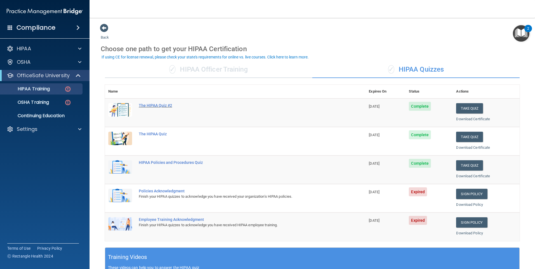
click at [166, 105] on div "The HIPAA Quiz #2" at bounding box center [238, 105] width 199 height 4
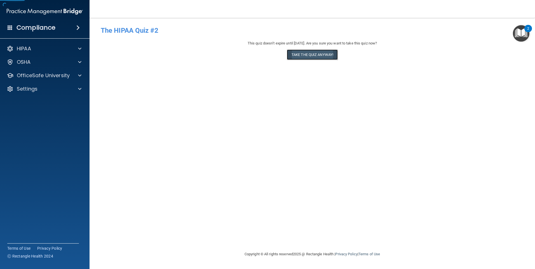
click at [328, 56] on button "Take the quiz anyway!" at bounding box center [312, 55] width 51 height 10
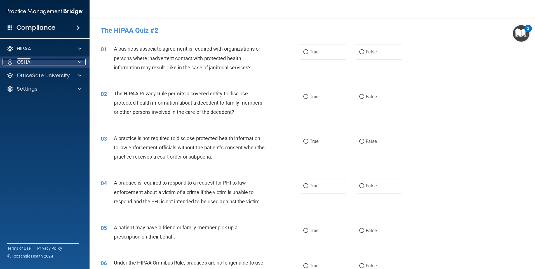
click at [29, 64] on p "OSHA" at bounding box center [24, 62] width 14 height 7
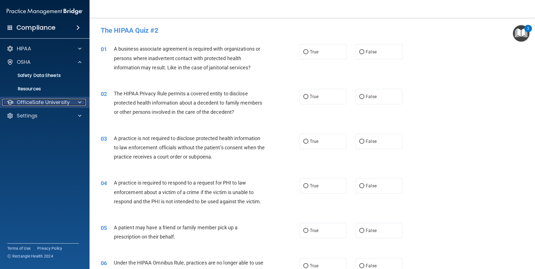
click at [50, 105] on p "OfficeSafe University" at bounding box center [43, 102] width 53 height 7
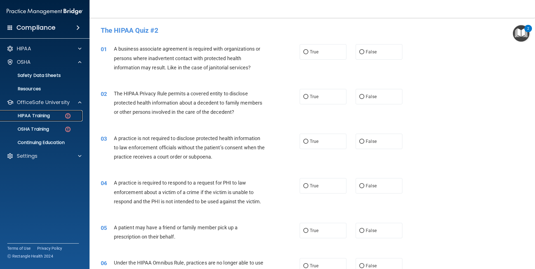
click at [46, 117] on p "HIPAA Training" at bounding box center [27, 116] width 46 height 6
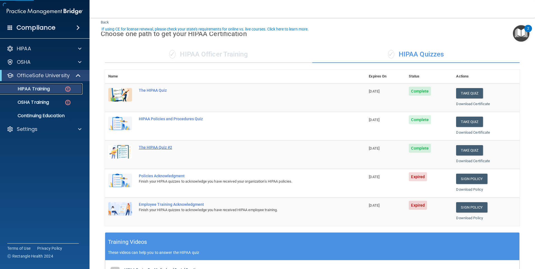
scroll to position [28, 0]
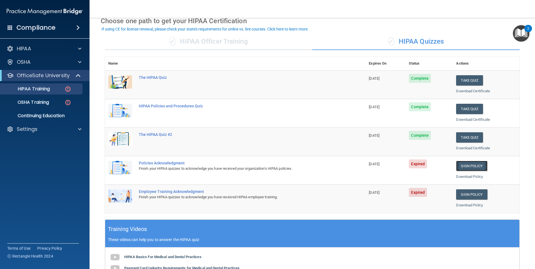
click at [471, 166] on link "Sign Policy" at bounding box center [471, 166] width 31 height 10
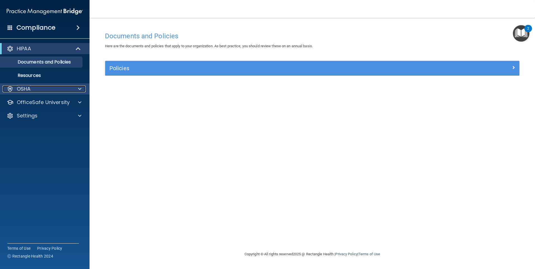
click at [76, 87] on div at bounding box center [79, 89] width 14 height 7
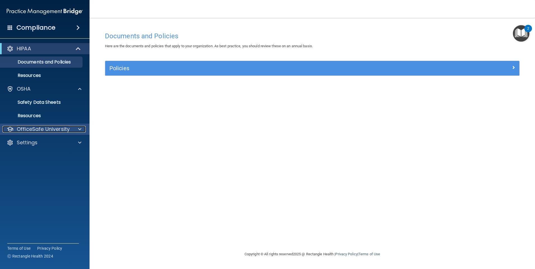
click at [69, 130] on p "OfficeSafe University" at bounding box center [43, 129] width 53 height 7
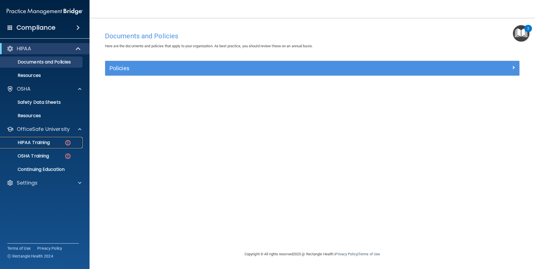
click at [62, 141] on div "HIPAA Training" at bounding box center [42, 143] width 76 height 6
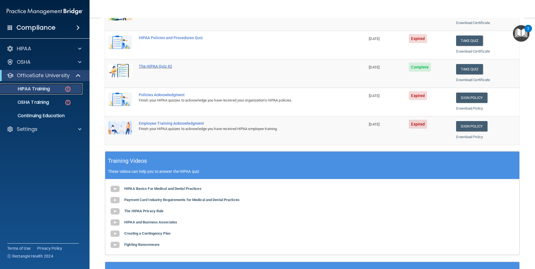
scroll to position [68, 0]
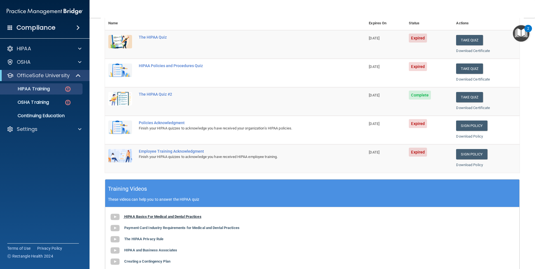
click at [157, 216] on b "HIPAA Basics For Medical and Dental Practices" at bounding box center [162, 217] width 77 height 4
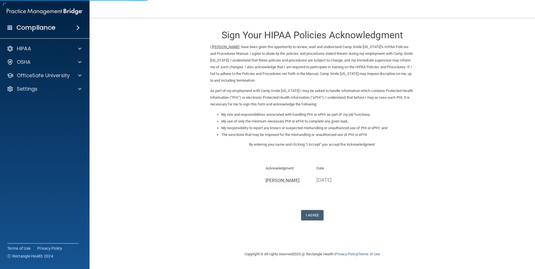
click at [325, 213] on div "I Agree" at bounding box center [312, 215] width 204 height 10
click at [317, 216] on button "I Agree" at bounding box center [312, 215] width 22 height 10
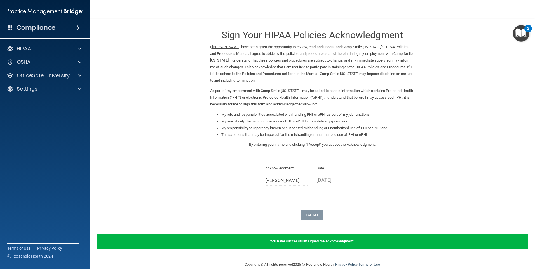
click at [364, 207] on div "Sign Your HIPAA Policies Acknowledgment I, Stacia Rager , have been given the o…" at bounding box center [312, 121] width 204 height 197
click at [43, 74] on p "OfficeSafe University" at bounding box center [43, 75] width 53 height 7
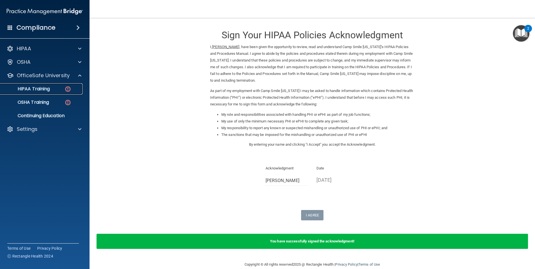
click at [41, 89] on p "HIPAA Training" at bounding box center [27, 89] width 46 height 6
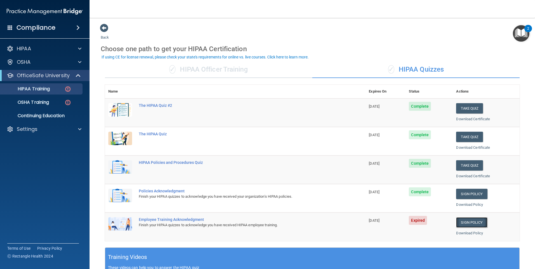
click at [462, 224] on link "Sign Policy" at bounding box center [471, 222] width 31 height 10
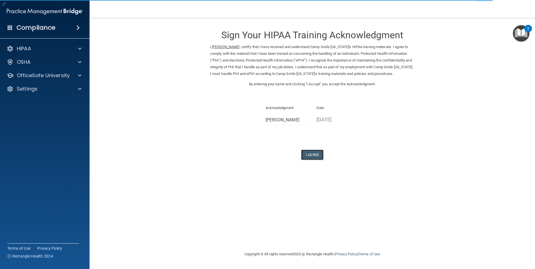
click at [313, 160] on button "I Agree" at bounding box center [312, 155] width 22 height 10
click at [31, 59] on div "OSHA" at bounding box center [37, 62] width 69 height 7
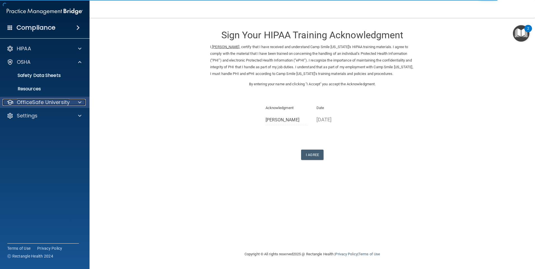
click at [34, 101] on p "OfficeSafe University" at bounding box center [43, 102] width 53 height 7
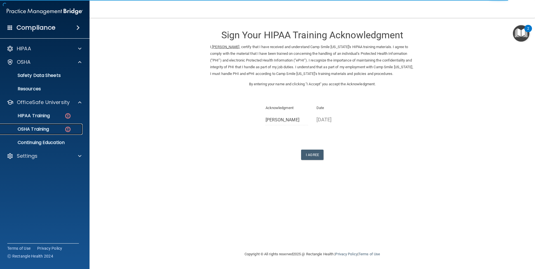
click at [37, 128] on p "OSHA Training" at bounding box center [26, 129] width 45 height 6
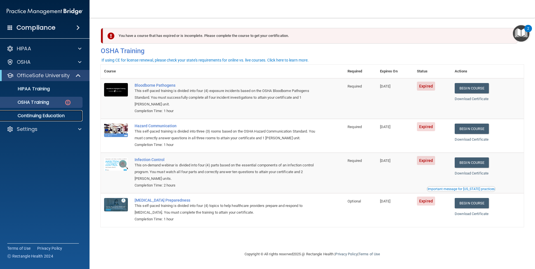
click at [60, 115] on p "Continuing Education" at bounding box center [42, 116] width 76 height 6
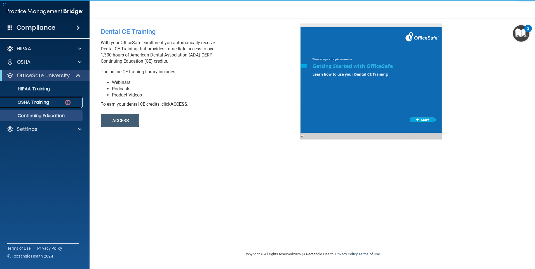
click at [59, 102] on div "OSHA Training" at bounding box center [42, 103] width 76 height 6
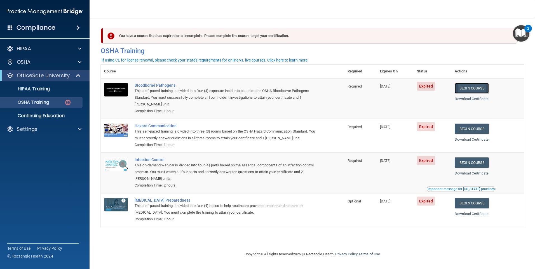
click at [479, 85] on link "Begin Course" at bounding box center [472, 88] width 34 height 10
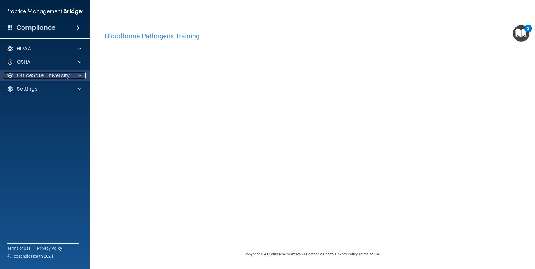
click at [76, 75] on div at bounding box center [79, 75] width 14 height 7
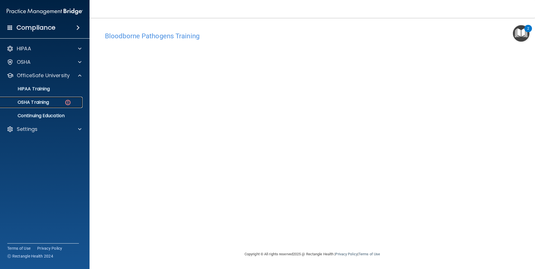
click at [54, 101] on div "OSHA Training" at bounding box center [42, 103] width 76 height 6
